Goal: Find specific page/section: Find specific page/section

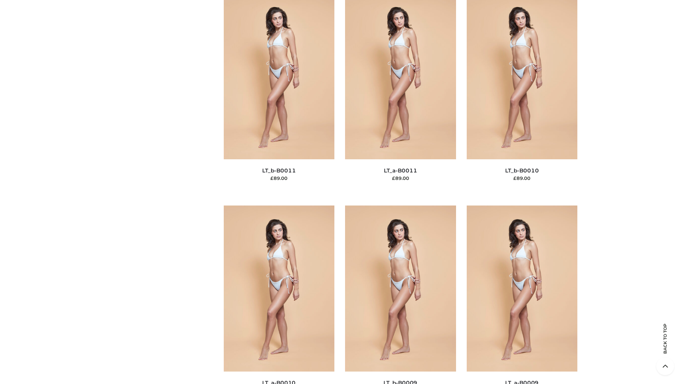
scroll to position [3193, 0]
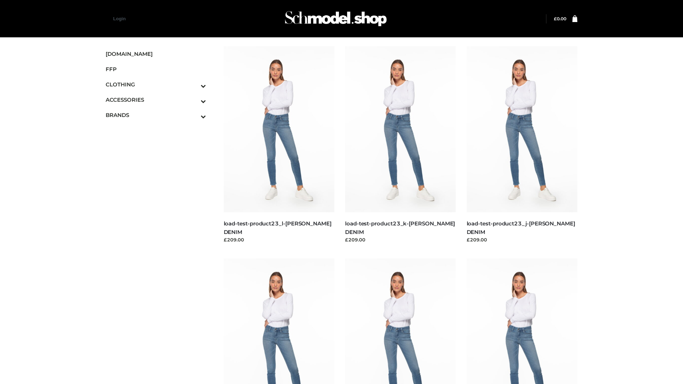
scroll to position [624, 0]
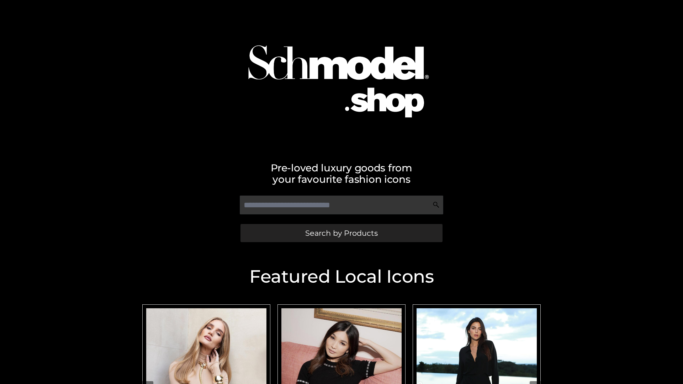
click at [341, 233] on span "Search by Products" at bounding box center [341, 232] width 73 height 7
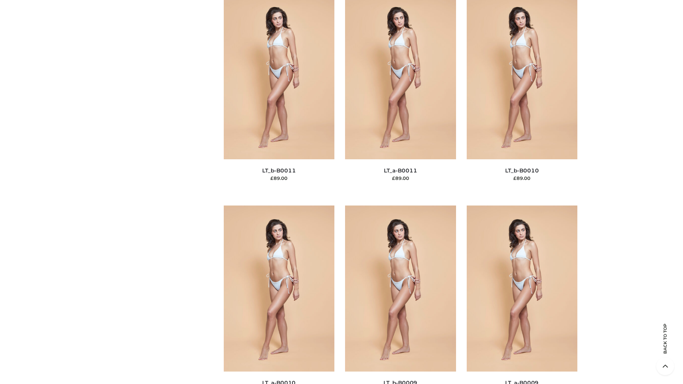
scroll to position [3193, 0]
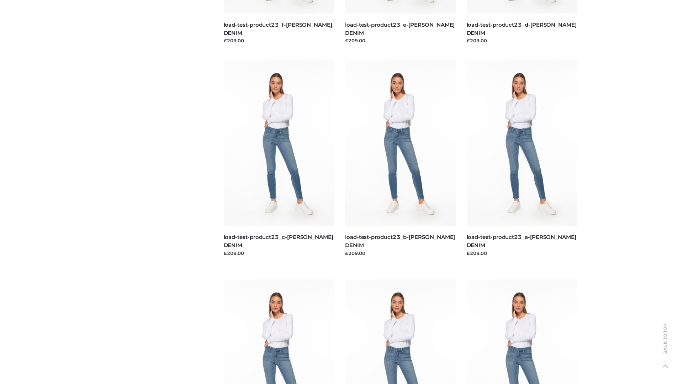
scroll to position [624, 0]
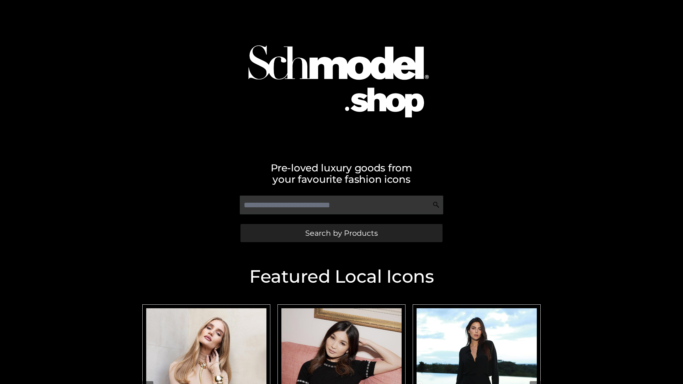
click at [341, 233] on span "Search by Products" at bounding box center [341, 232] width 73 height 7
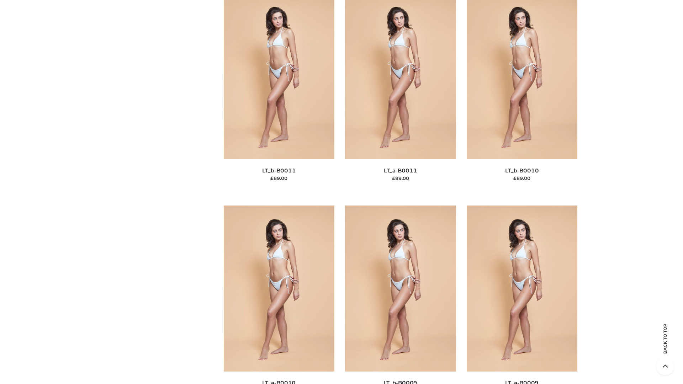
scroll to position [3193, 0]
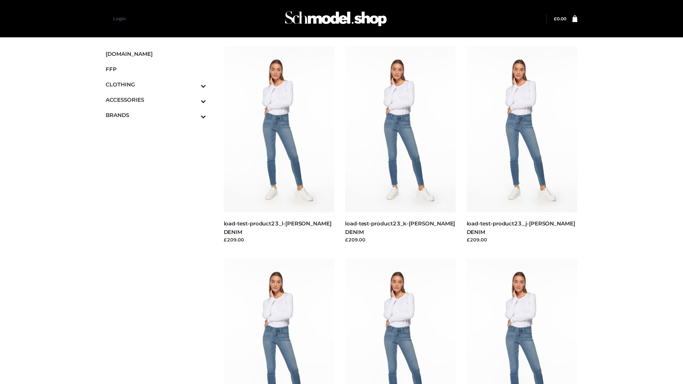
scroll to position [624, 0]
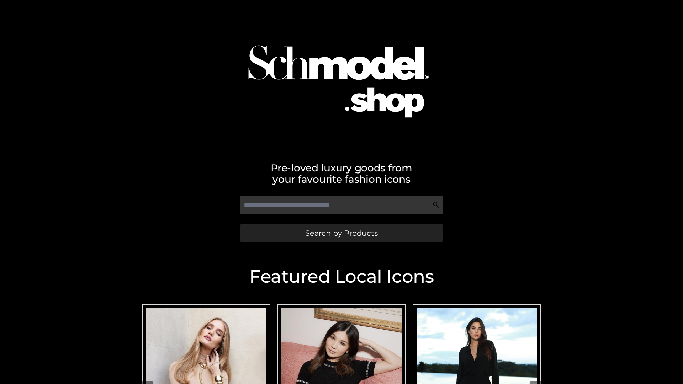
click at [341, 233] on span "Search by Products" at bounding box center [341, 232] width 73 height 7
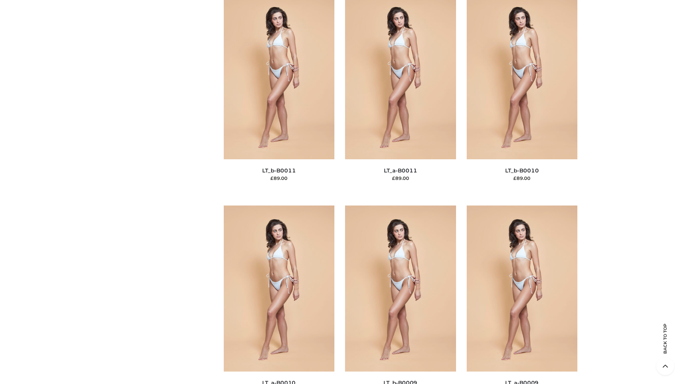
scroll to position [3193, 0]
